Goal: Check status: Check status

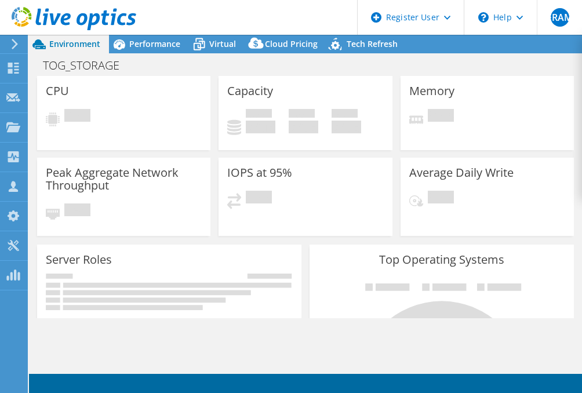
select select "USD"
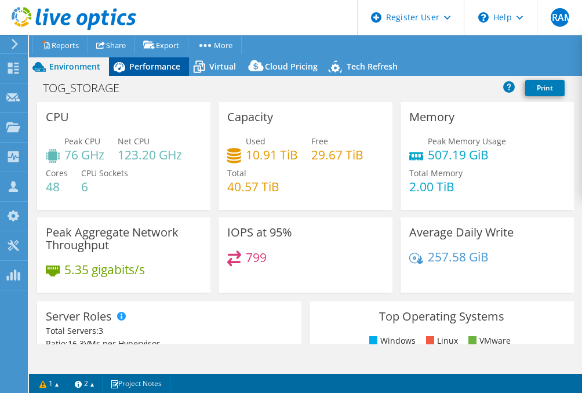
click at [140, 66] on span "Performance" at bounding box center [154, 66] width 51 height 11
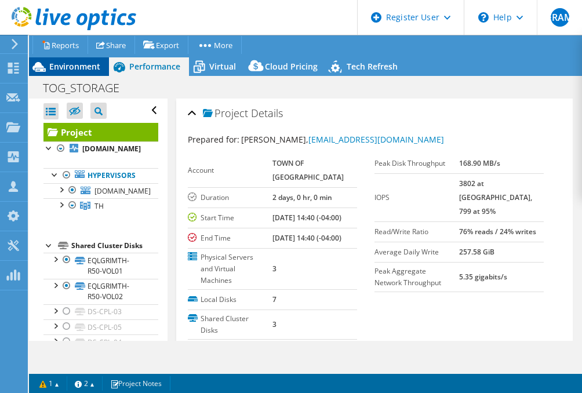
click at [86, 59] on div "Environment" at bounding box center [69, 66] width 80 height 19
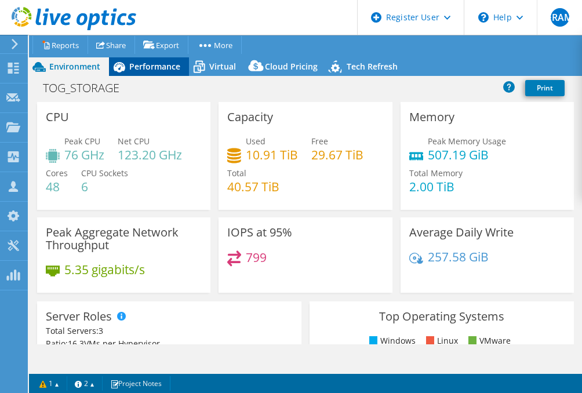
click at [155, 65] on span "Performance" at bounding box center [154, 66] width 51 height 11
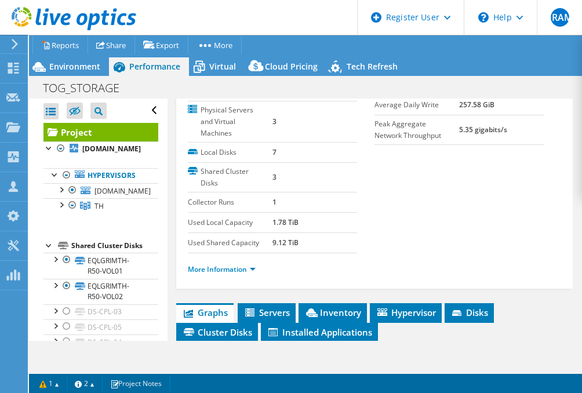
scroll to position [151, 0]
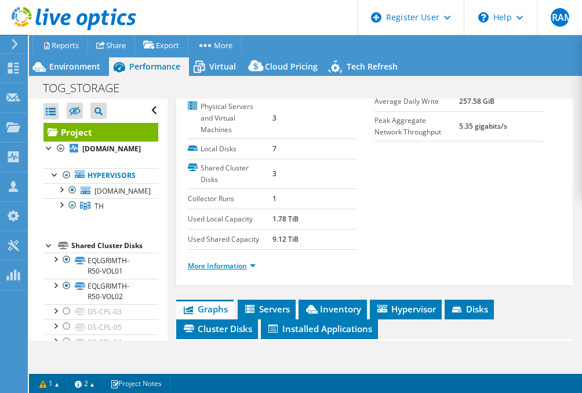
click at [231, 270] on link "More Information" at bounding box center [222, 266] width 68 height 10
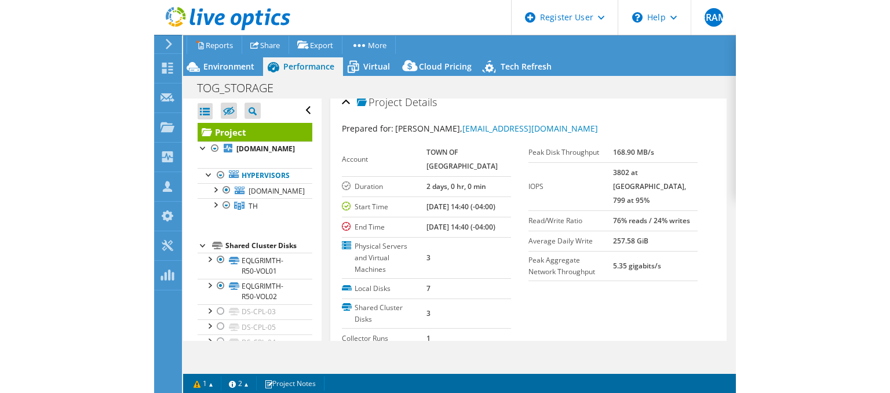
scroll to position [9, 0]
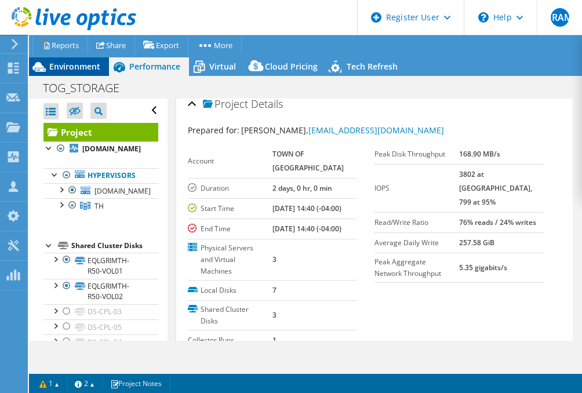
click at [81, 61] on span "Environment" at bounding box center [74, 66] width 51 height 11
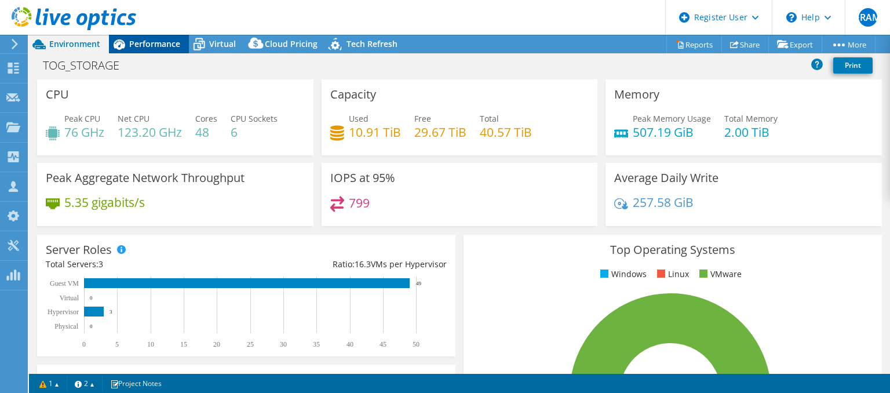
click at [150, 50] on div "Performance" at bounding box center [149, 44] width 80 height 19
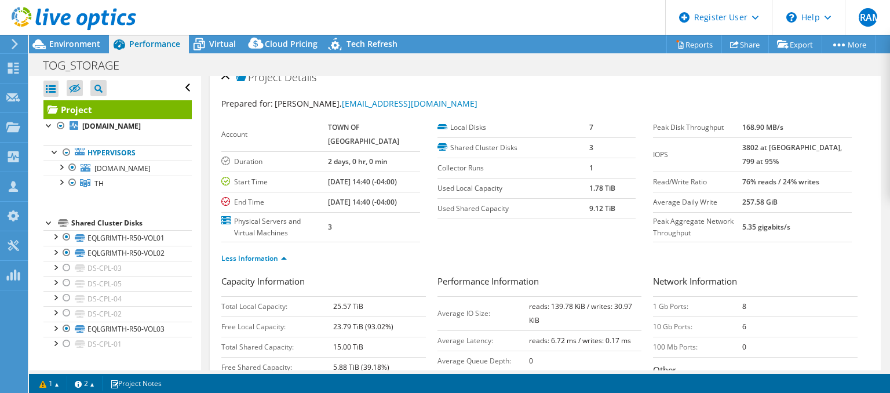
scroll to position [13, 0]
click at [65, 42] on span "Environment" at bounding box center [74, 43] width 51 height 11
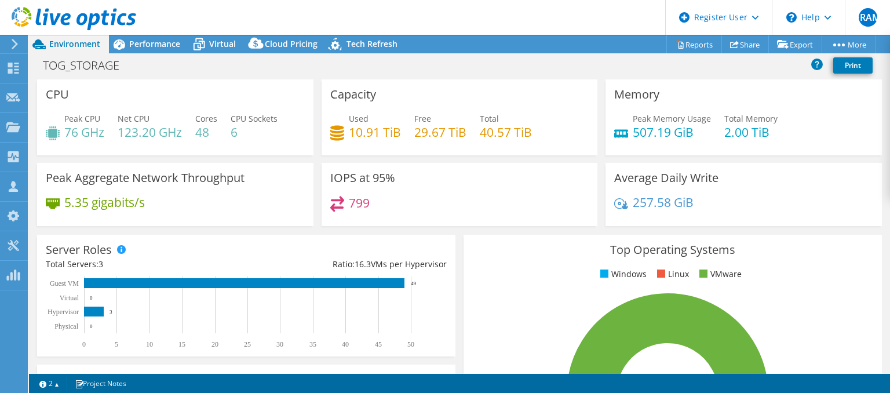
select select "USD"
